Goal: Task Accomplishment & Management: Manage account settings

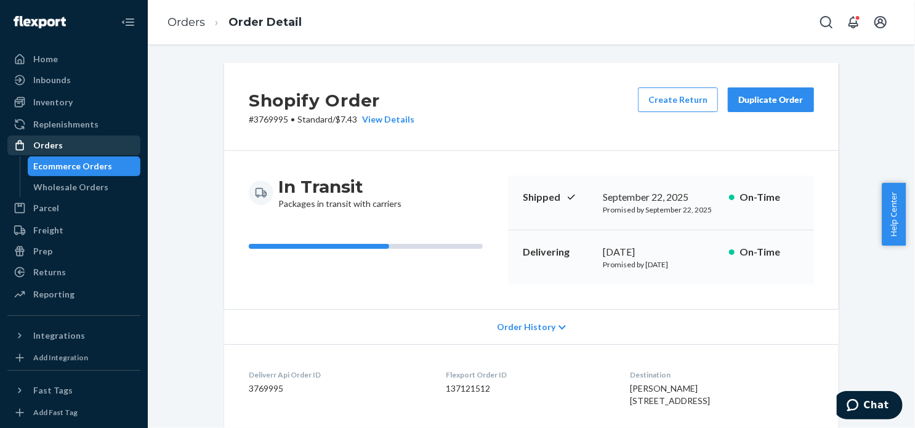
click at [53, 139] on div "Orders" at bounding box center [48, 145] width 30 height 12
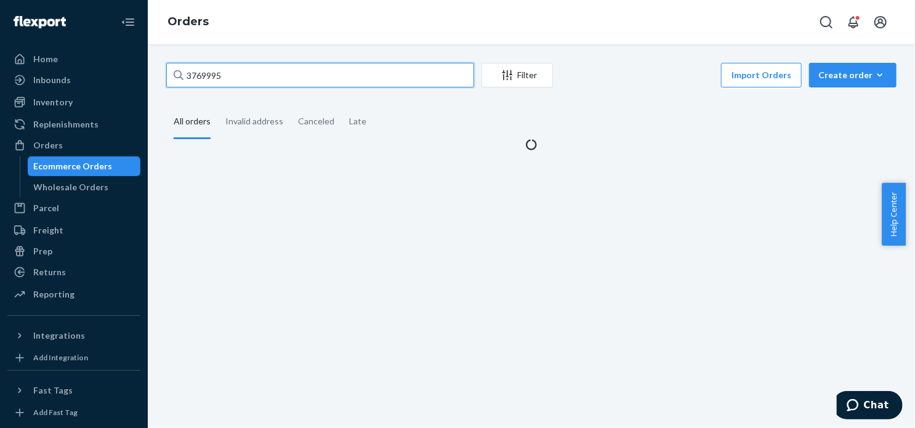
click at [290, 66] on input "3769995" at bounding box center [320, 75] width 308 height 25
paste input "51736-EXC"
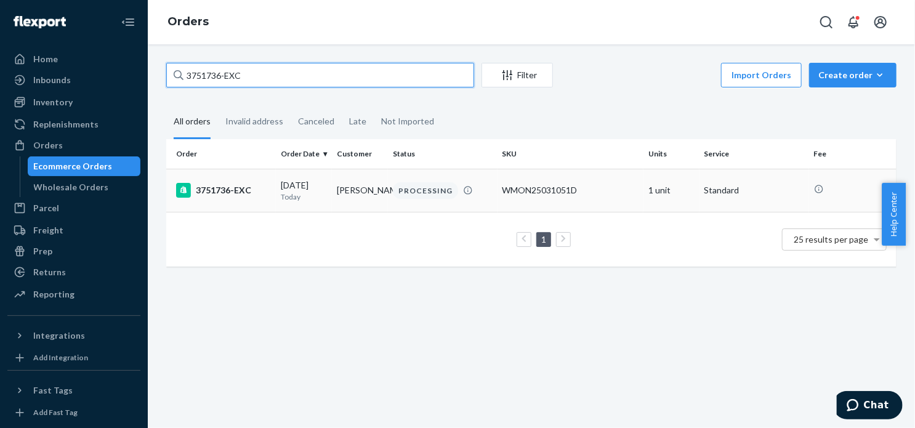
type input "3751736-EXC"
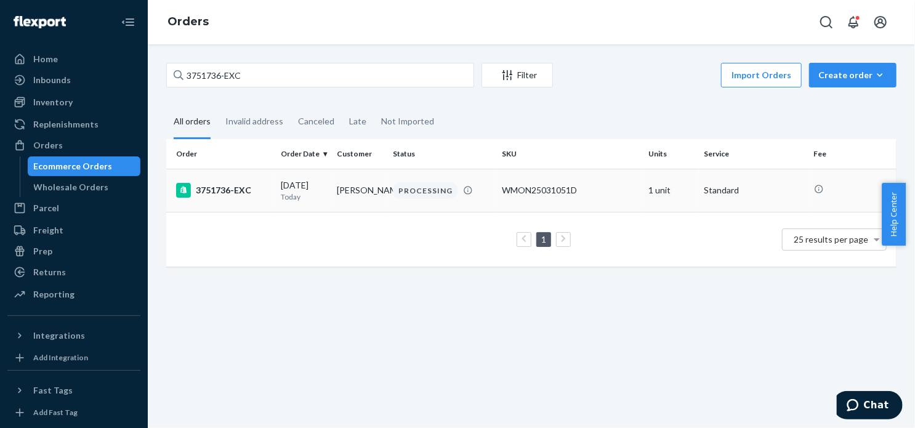
click at [219, 171] on div "3751736-EXC" at bounding box center [223, 190] width 95 height 15
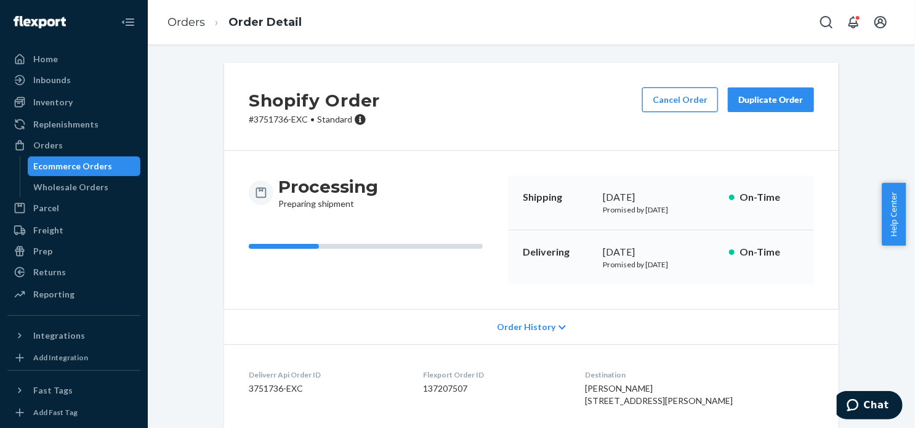
click at [677, 93] on button "Cancel Order" at bounding box center [680, 99] width 76 height 25
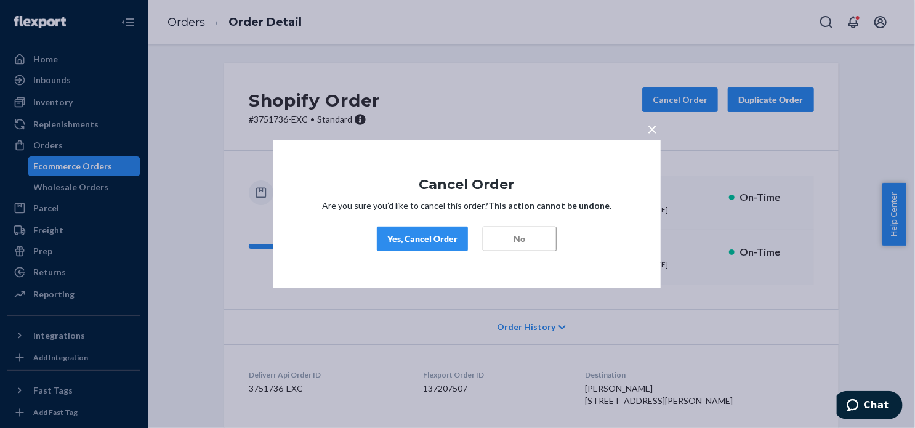
click at [440, 171] on div "Yes, Cancel Order" at bounding box center [422, 239] width 70 height 12
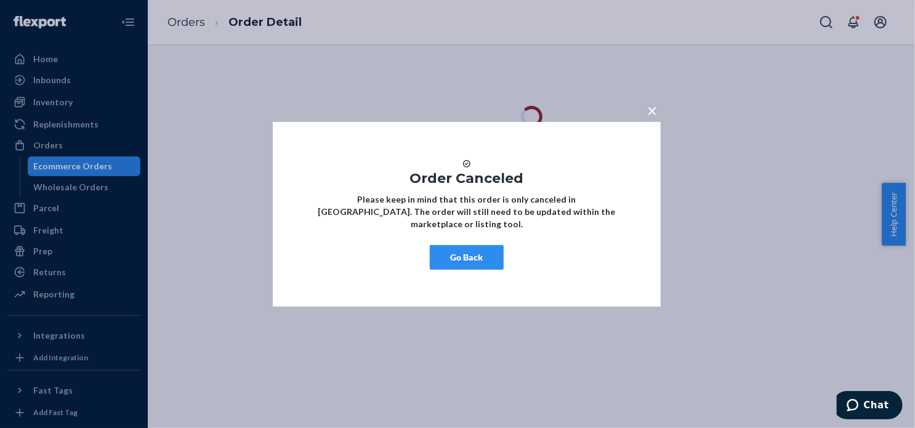
click at [456, 171] on button "Go Back" at bounding box center [467, 257] width 74 height 25
